Goal: Task Accomplishment & Management: Use online tool/utility

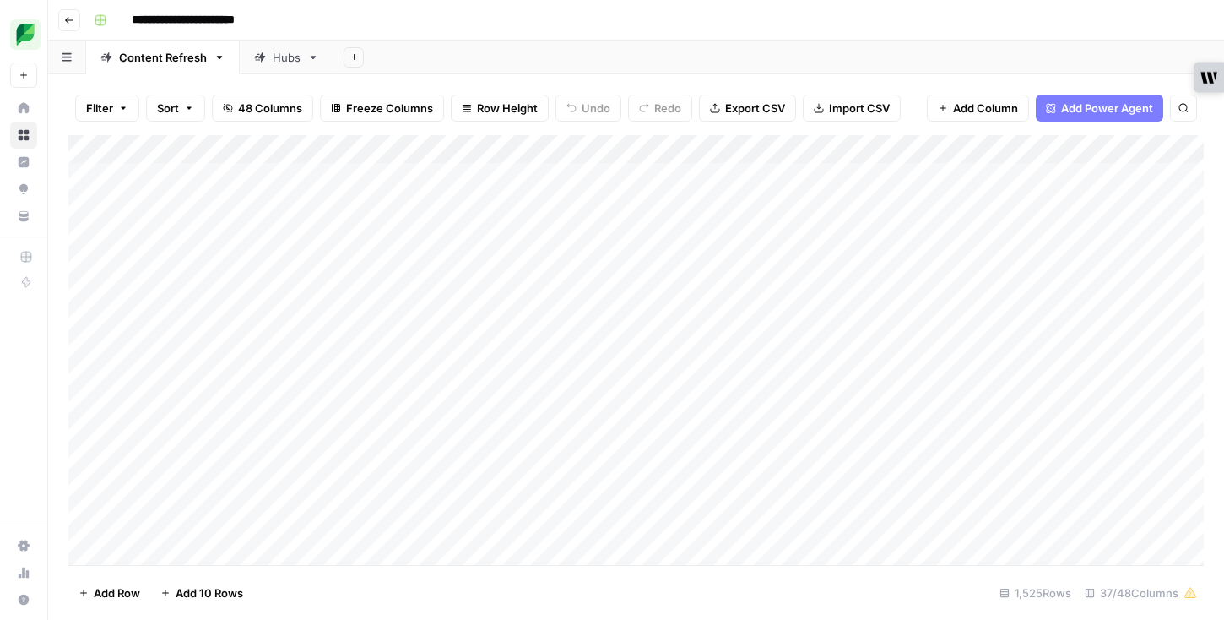
click at [1025, 144] on div "Add Column" at bounding box center [635, 350] width 1135 height 430
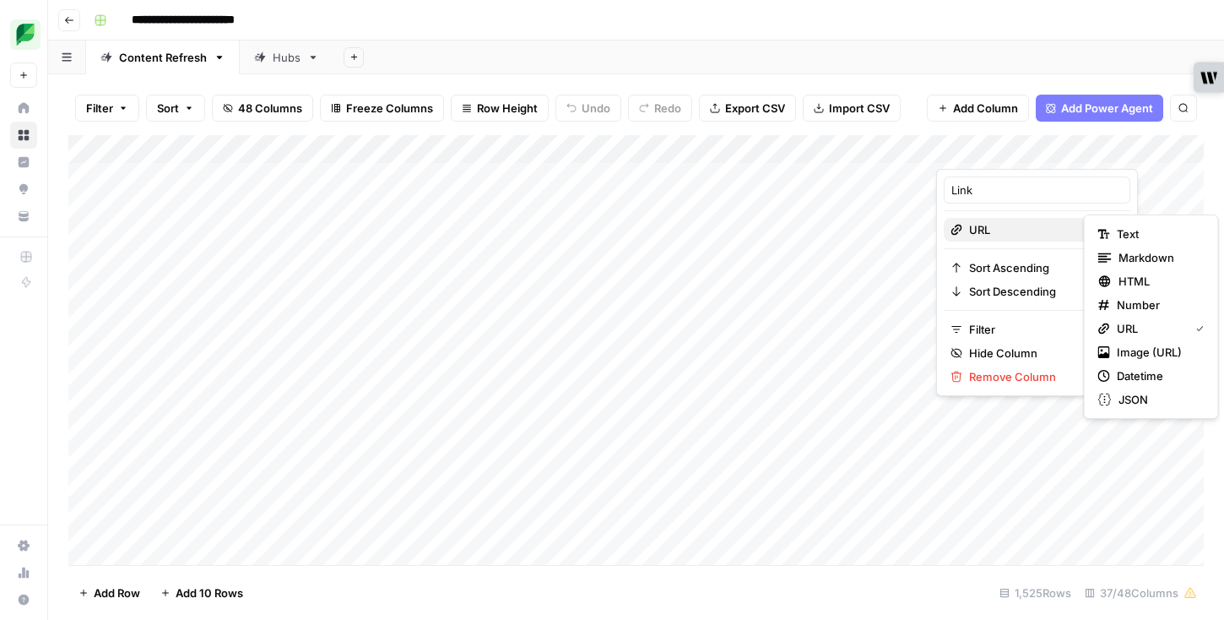
click at [988, 232] on span "URL" at bounding box center [1034, 229] width 131 height 17
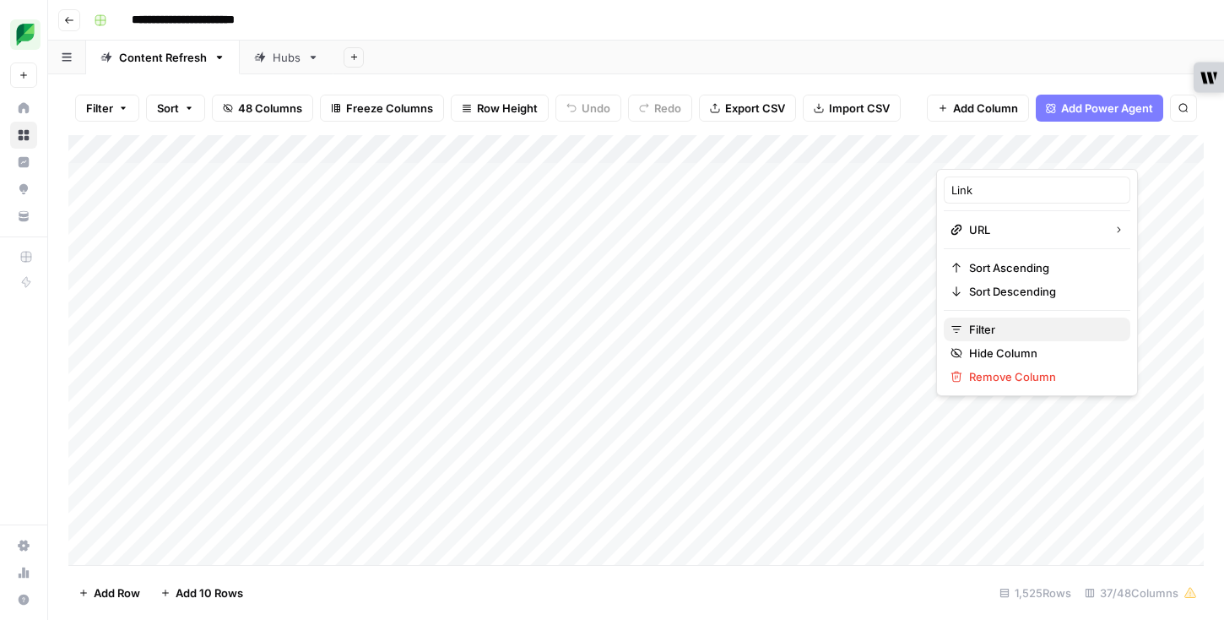
click at [979, 325] on span "Filter" at bounding box center [1043, 329] width 148 height 17
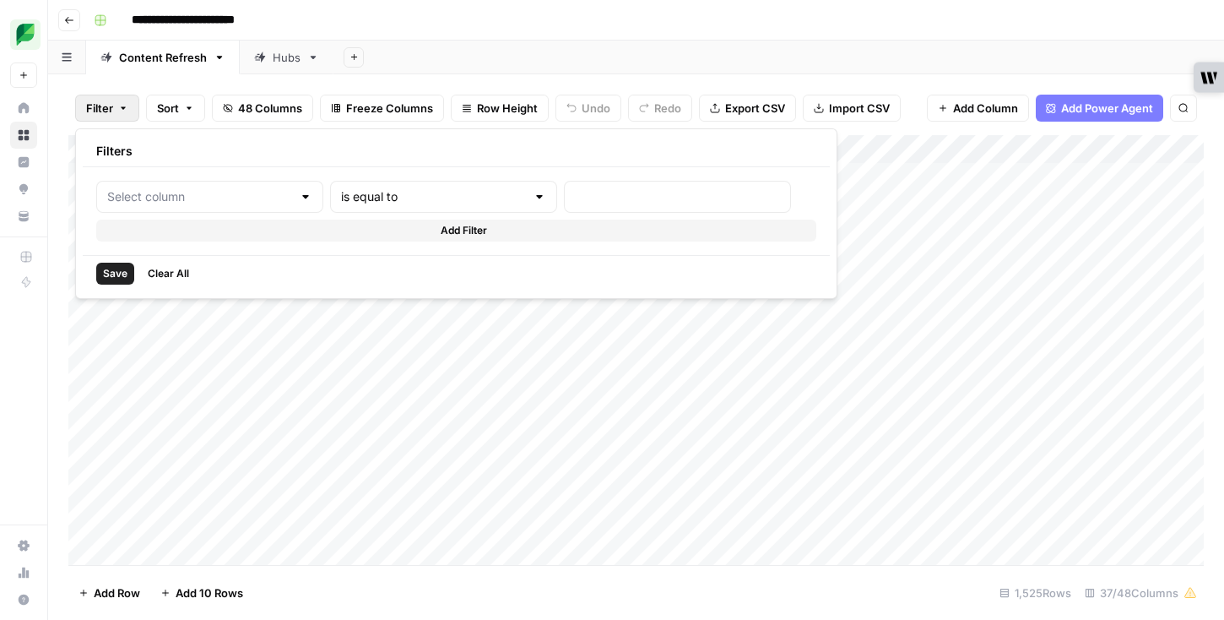
type input "Link"
click at [436, 194] on input "text" at bounding box center [461, 196] width 203 height 17
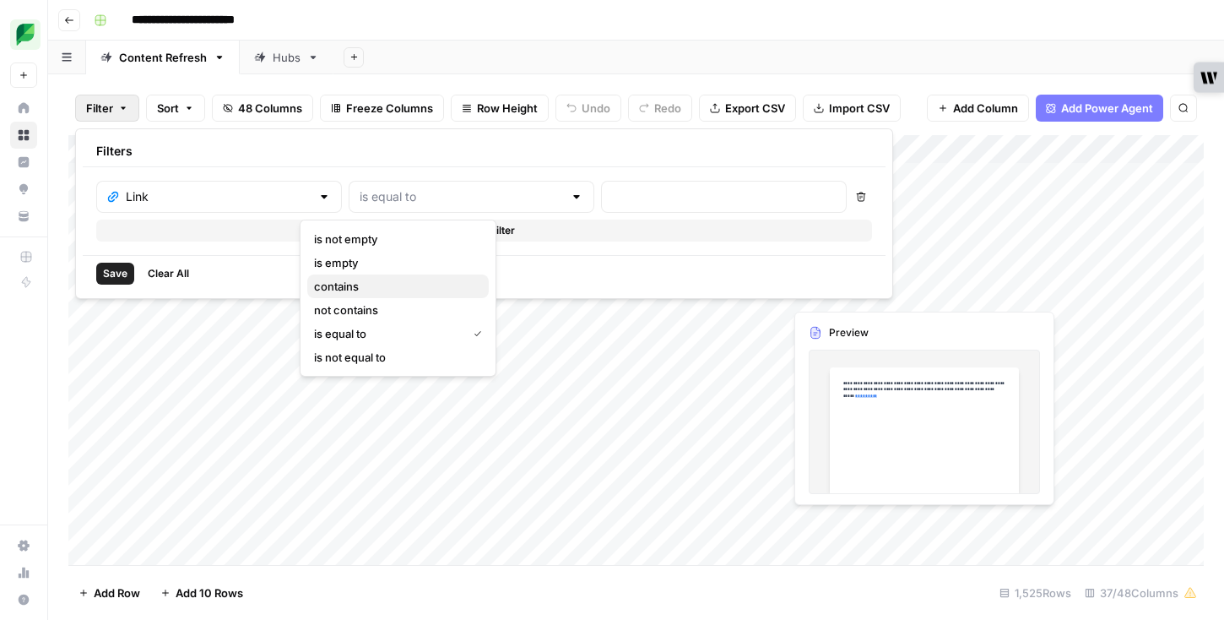
click at [399, 286] on span "contains" at bounding box center [394, 286] width 161 height 17
type input "contains"
click at [612, 204] on input "text" at bounding box center [724, 196] width 224 height 17
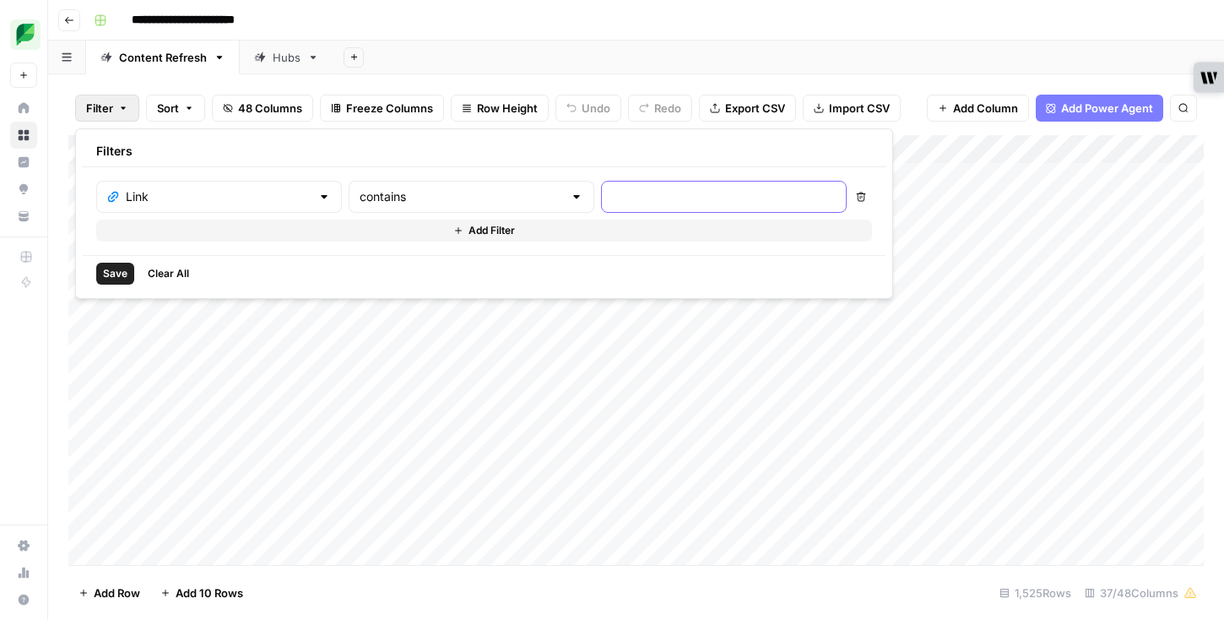
click at [612, 199] on input "text" at bounding box center [724, 196] width 224 height 17
type input "alternative"
click at [111, 268] on span "Save" at bounding box center [115, 273] width 24 height 15
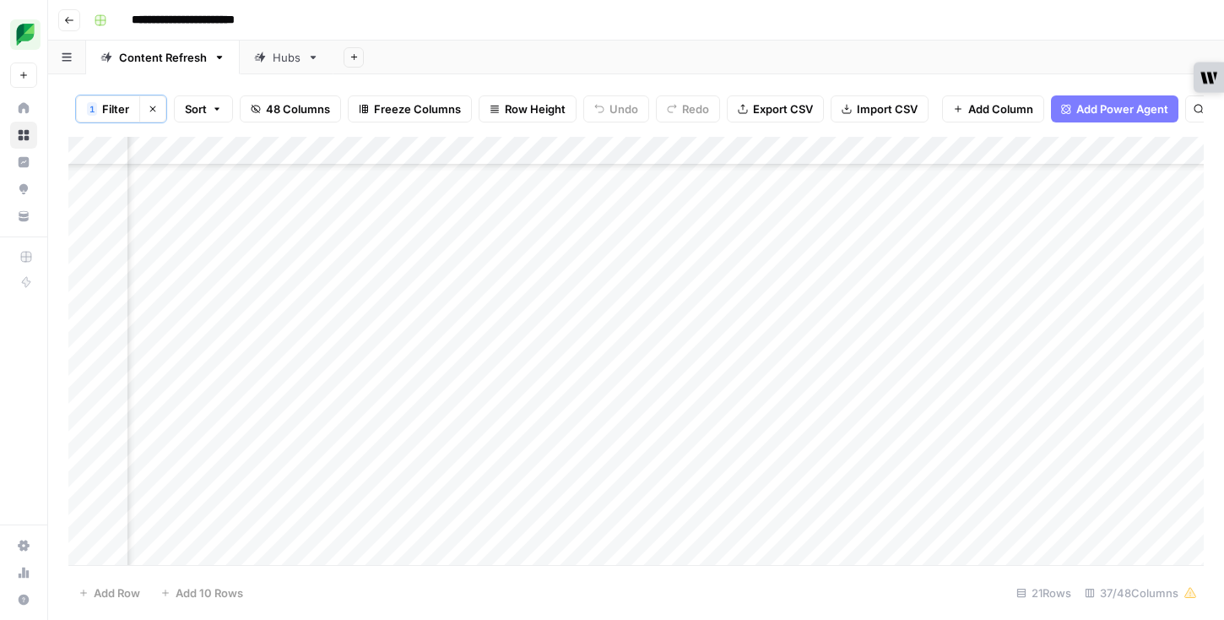
scroll to position [114, 1483]
click at [344, 377] on div "Add Column" at bounding box center [635, 351] width 1135 height 428
click at [344, 377] on body "**********" at bounding box center [612, 310] width 1224 height 620
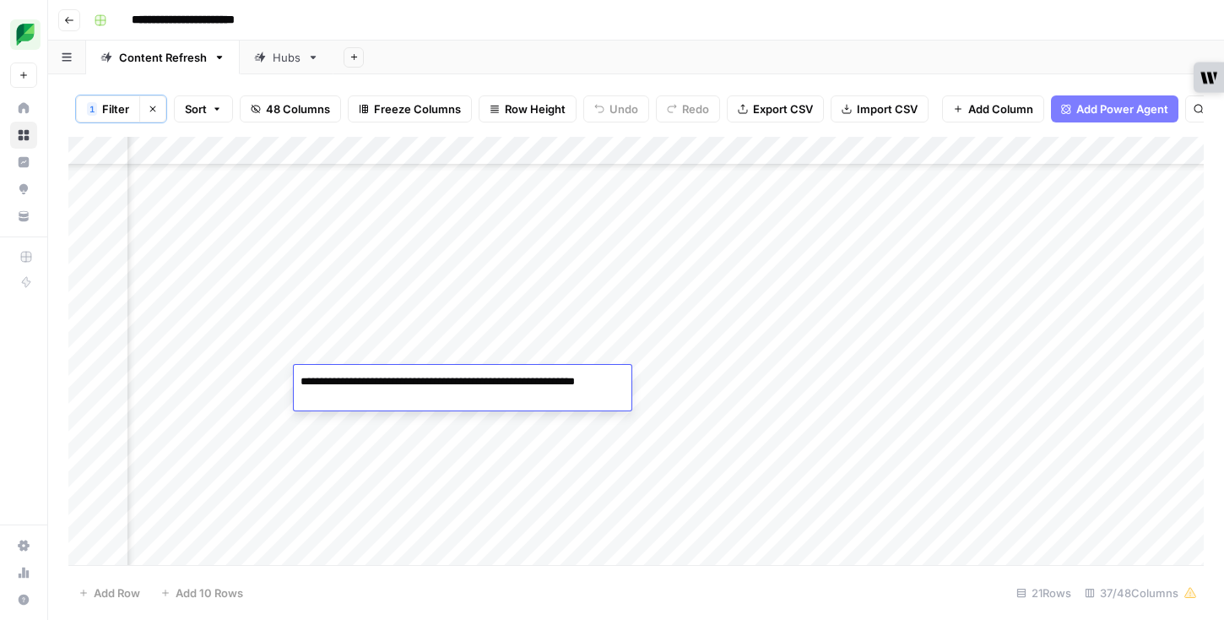
click at [344, 377] on textarea "**********" at bounding box center [463, 390] width 338 height 41
click at [383, 300] on div "Add Column" at bounding box center [635, 351] width 1135 height 428
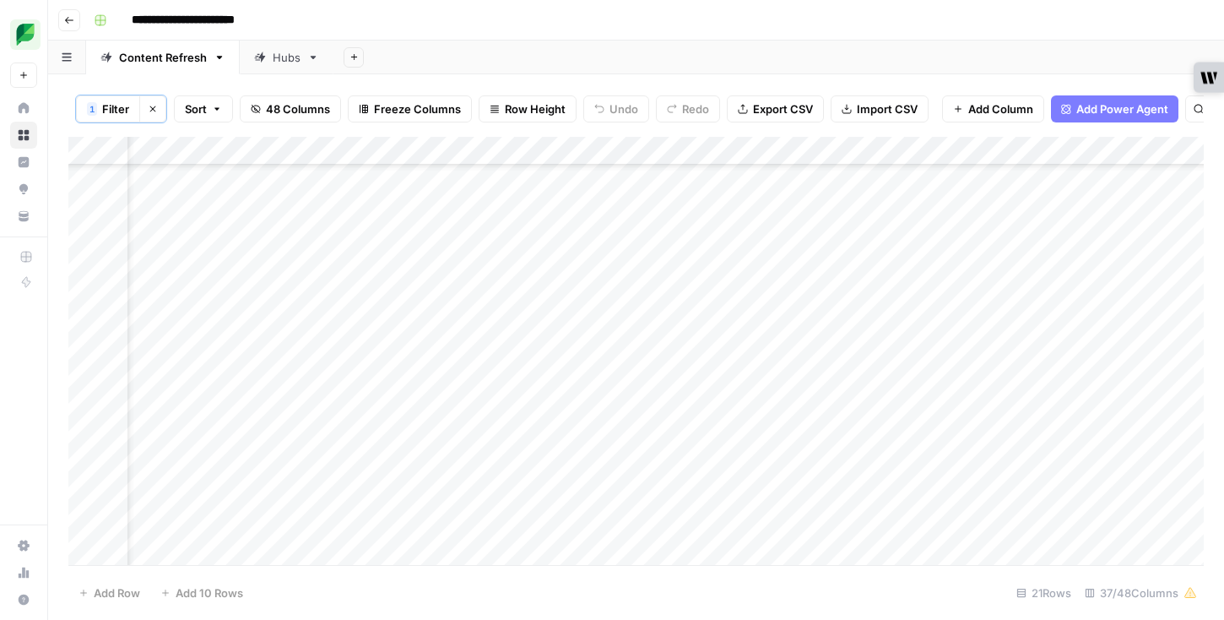
scroll to position [114, 0]
click at [387, 380] on div "Add Column" at bounding box center [635, 351] width 1135 height 428
click at [545, 385] on div "Add Column" at bounding box center [635, 351] width 1135 height 428
click at [686, 385] on div "Add Column" at bounding box center [635, 351] width 1135 height 428
